Goal: Find specific page/section: Find specific page/section

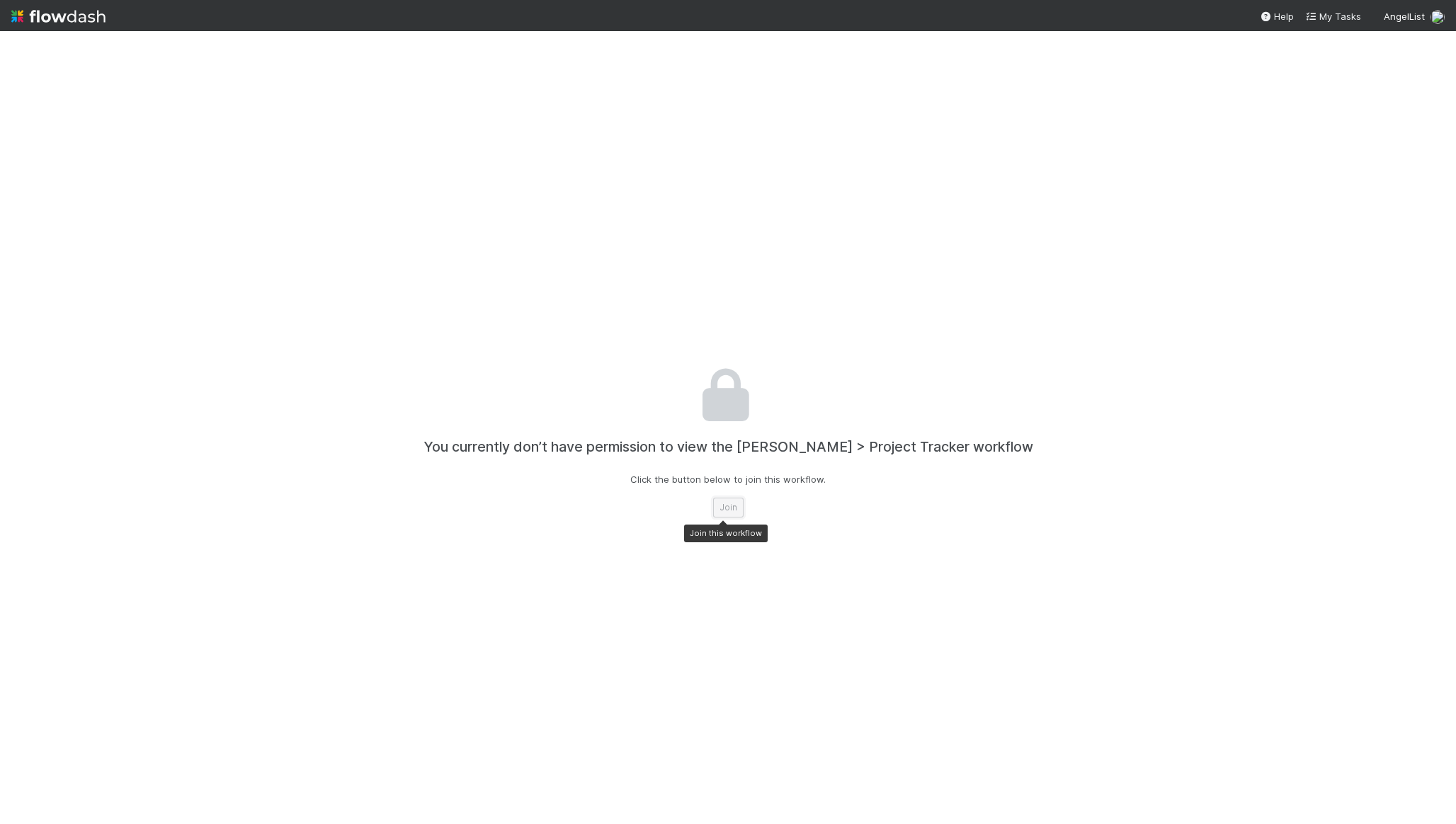
click at [716, 509] on button "Join" at bounding box center [728, 507] width 31 height 20
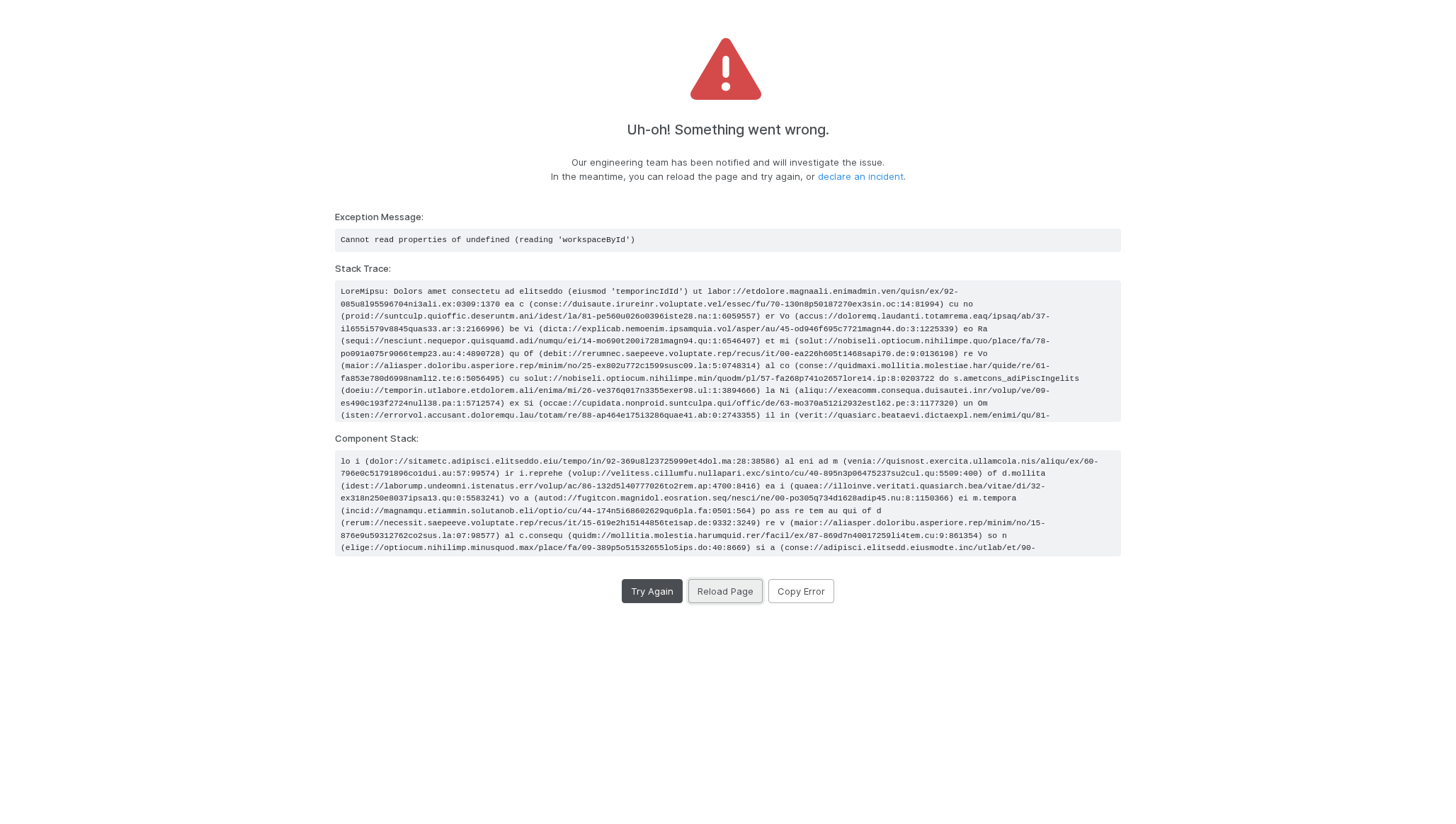
click at [719, 594] on button "Reload Page" at bounding box center [726, 591] width 75 height 24
click at [726, 591] on button "Reload Page" at bounding box center [726, 591] width 75 height 24
